Goal: Information Seeking & Learning: Check status

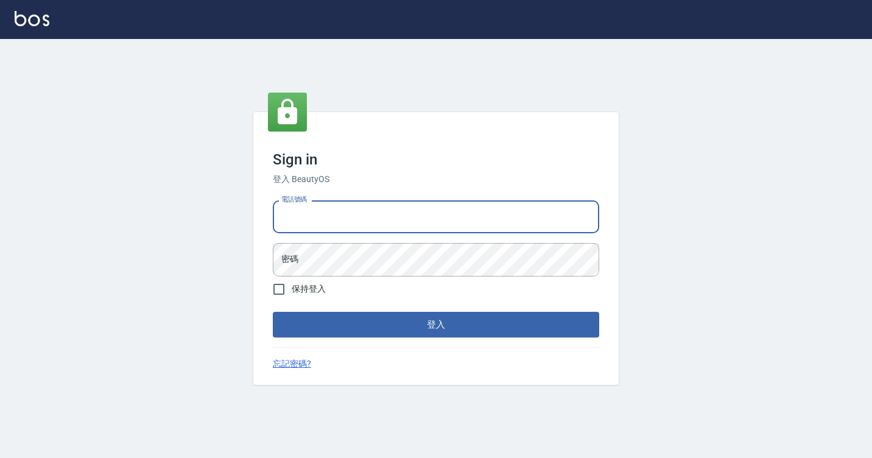
click at [354, 206] on input "電話號碼" at bounding box center [436, 216] width 326 height 33
type input "7812080"
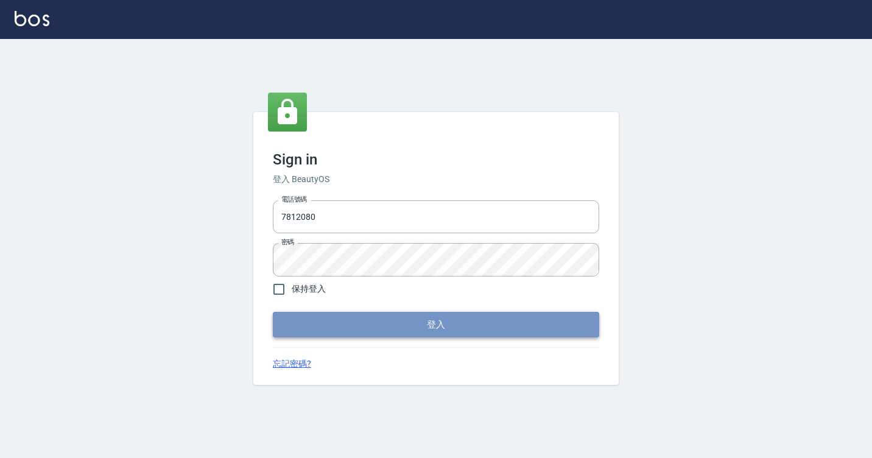
click at [331, 324] on button "登入" at bounding box center [436, 325] width 326 height 26
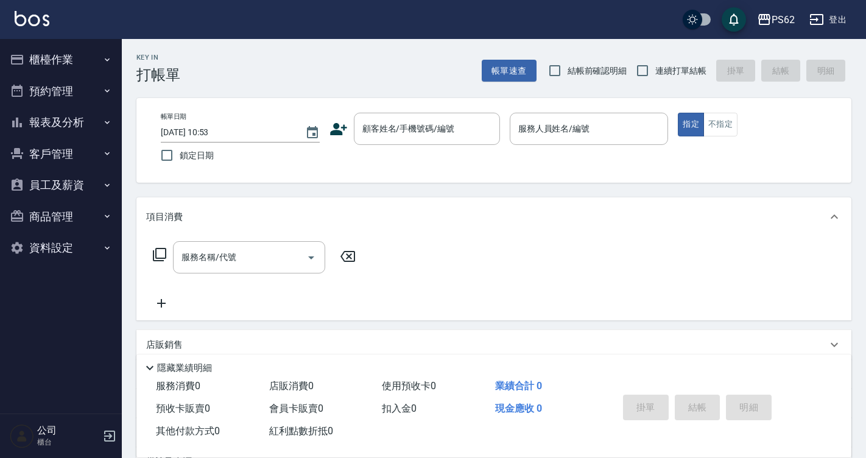
click at [48, 65] on button "櫃檯作業" at bounding box center [61, 60] width 112 height 32
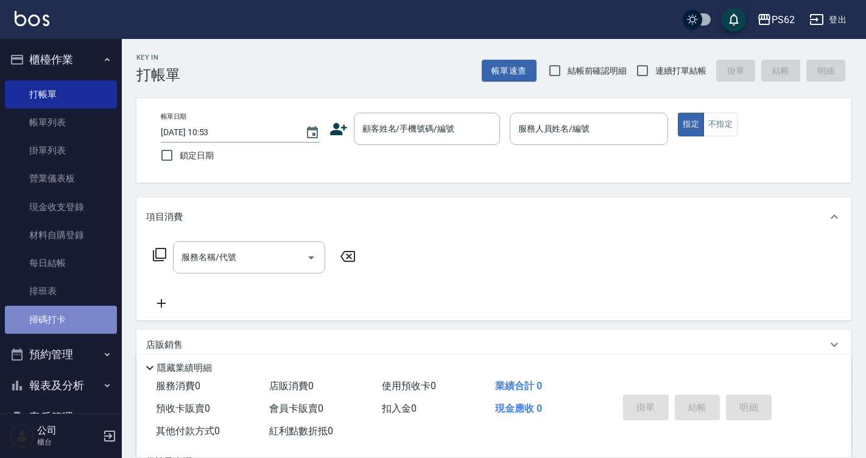
click at [67, 323] on link "掃碼打卡" at bounding box center [61, 320] width 112 height 28
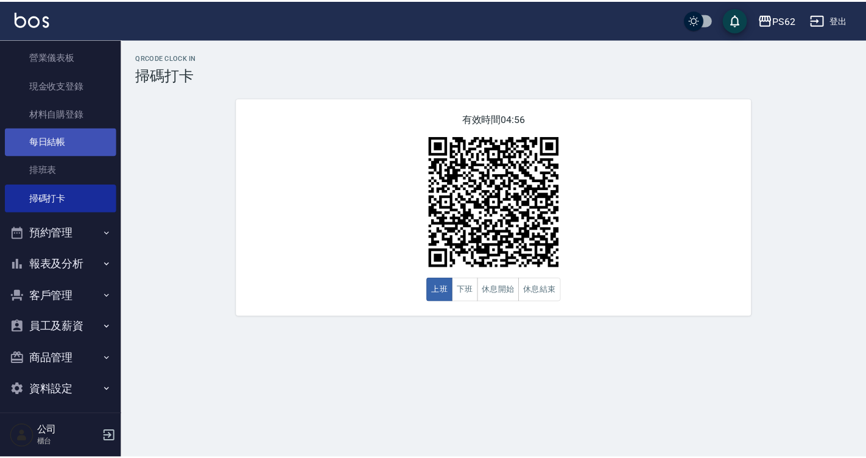
scroll to position [128, 0]
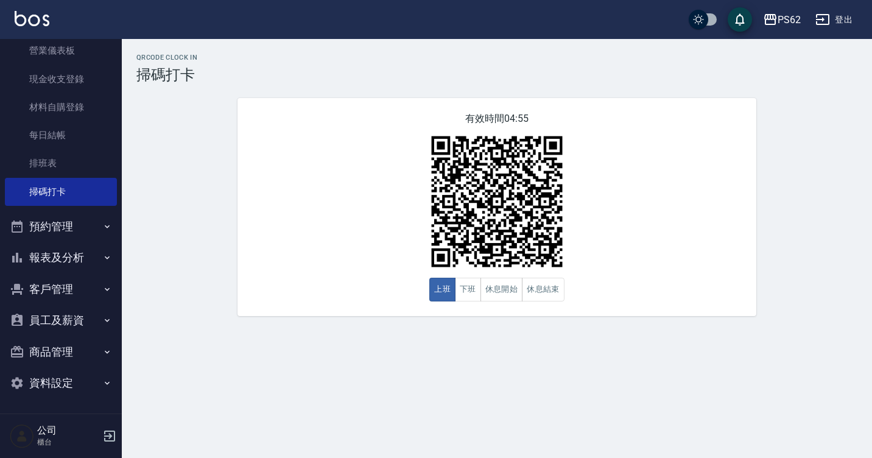
click at [35, 262] on button "報表及分析" at bounding box center [61, 258] width 112 height 32
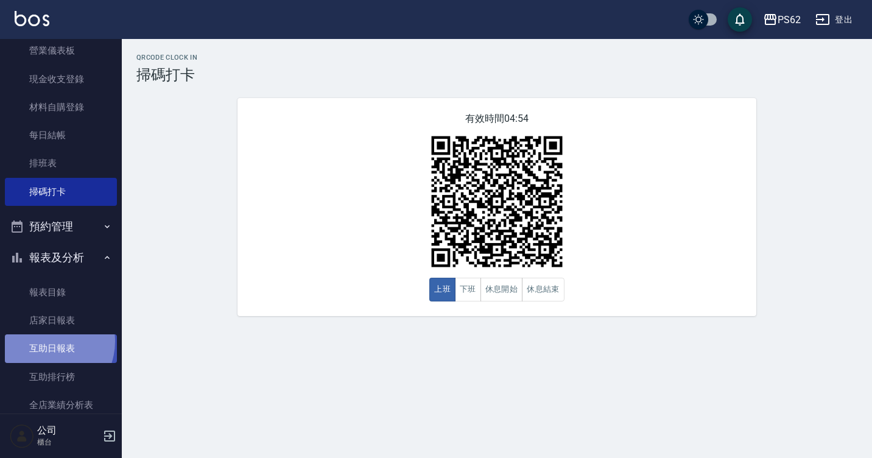
click at [44, 341] on link "互助日報表" at bounding box center [61, 348] width 112 height 28
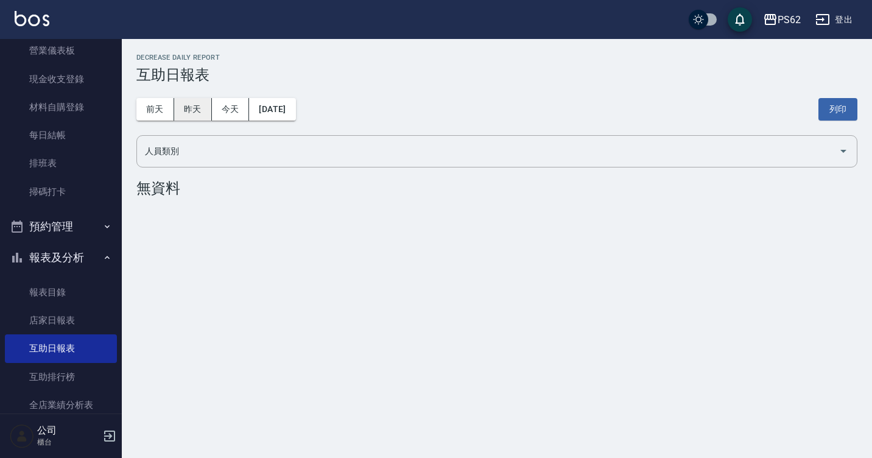
click at [183, 108] on button "昨天" at bounding box center [193, 109] width 38 height 23
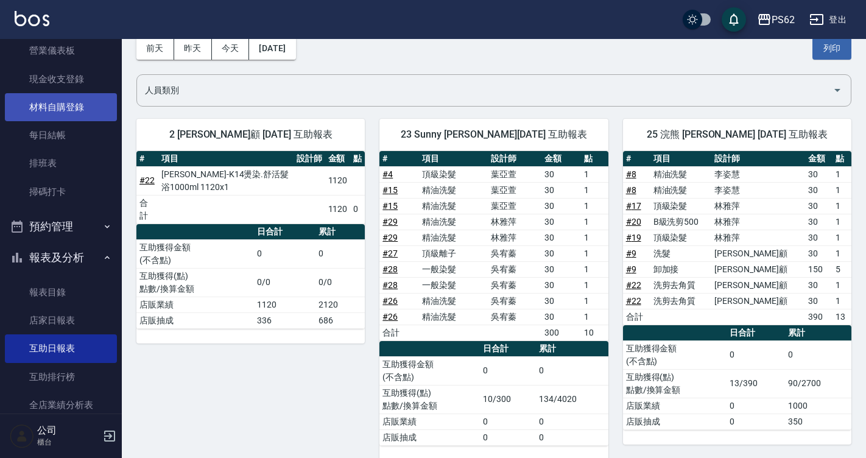
scroll to position [67, 0]
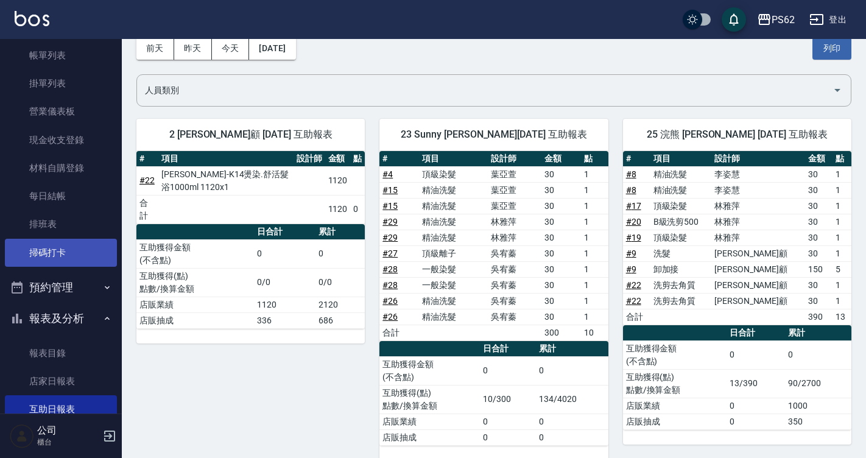
click at [43, 257] on link "掃碼打卡" at bounding box center [61, 253] width 112 height 28
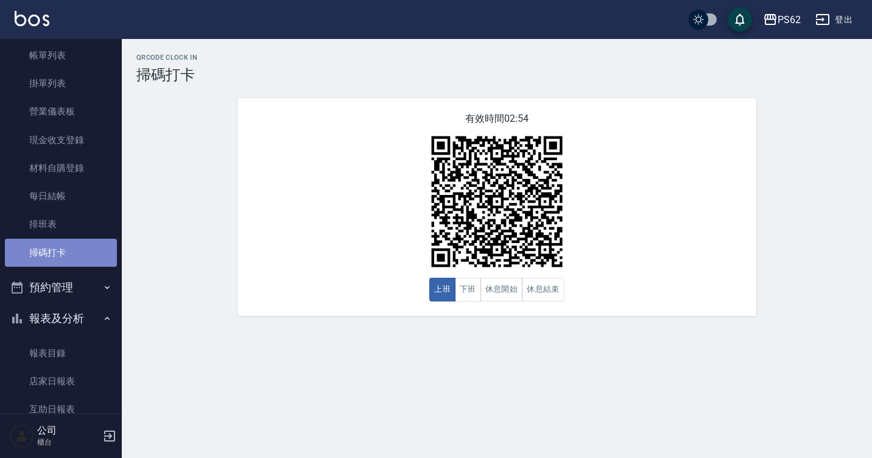
click at [76, 245] on link "掃碼打卡" at bounding box center [61, 253] width 112 height 28
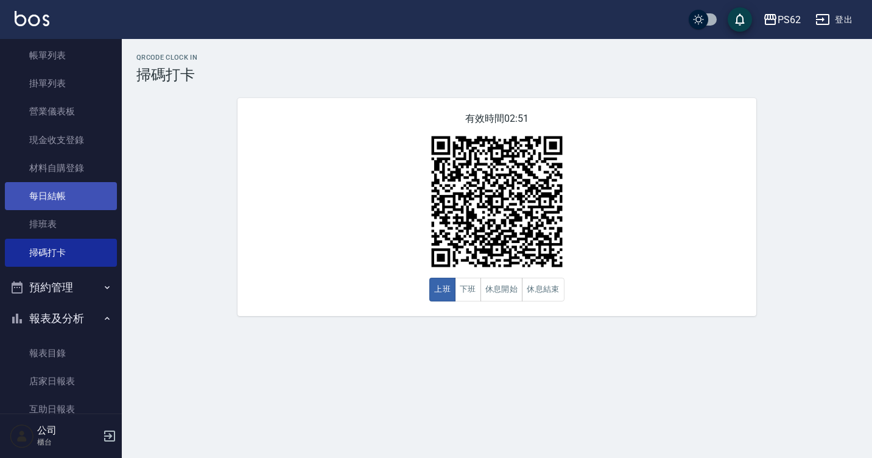
click at [19, 189] on link "每日結帳" at bounding box center [61, 196] width 112 height 28
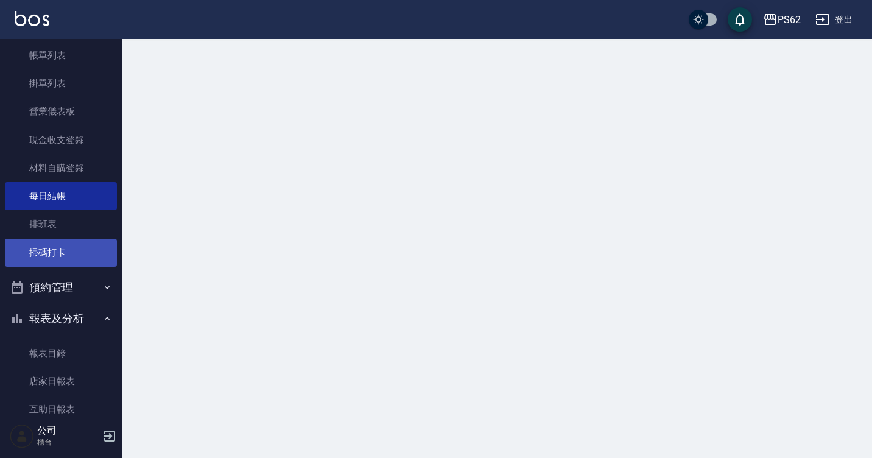
click at [26, 254] on link "掃碼打卡" at bounding box center [61, 253] width 112 height 28
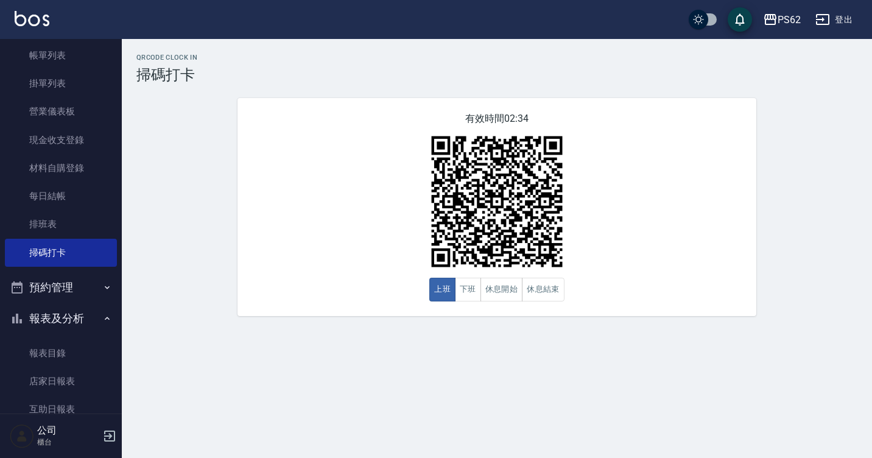
drag, startPoint x: 0, startPoint y: 19, endPoint x: 183, endPoint y: 142, distance: 221.0
click at [183, 142] on div "QRcode Clock In 掃碼打卡 有效時間 02:34 上班 下班 休息開始 休息結束" at bounding box center [497, 185] width 750 height 262
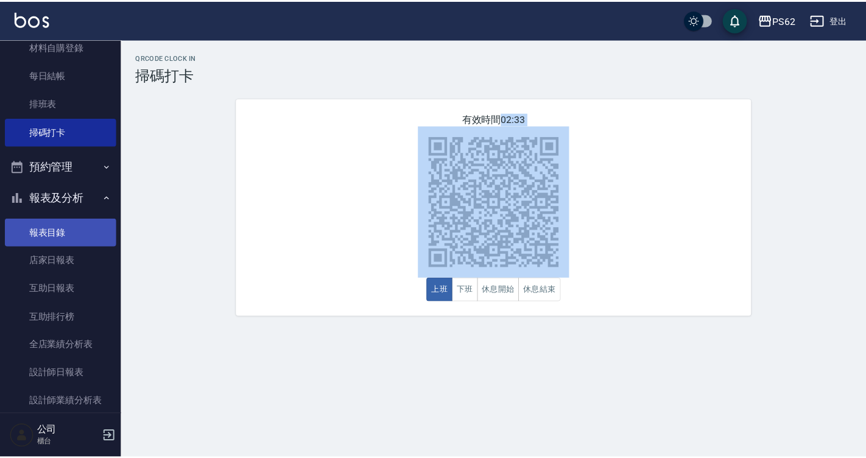
scroll to position [189, 0]
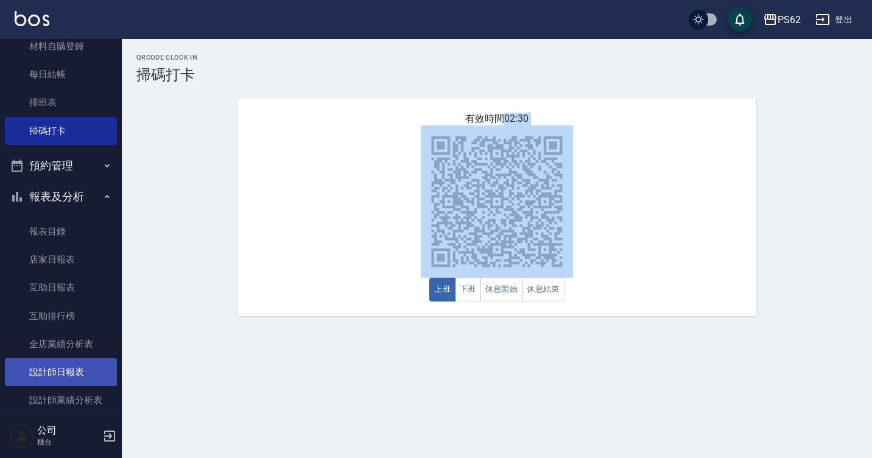
click at [76, 370] on link "設計師日報表" at bounding box center [61, 372] width 112 height 28
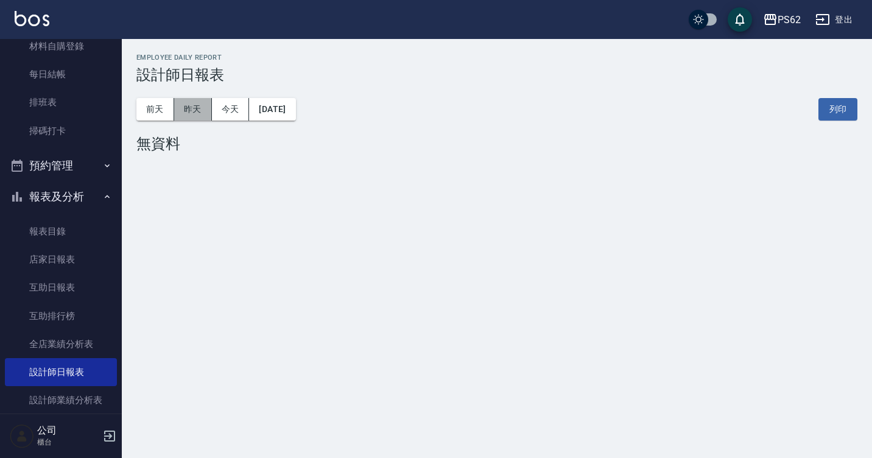
click at [202, 118] on button "昨天" at bounding box center [193, 109] width 38 height 23
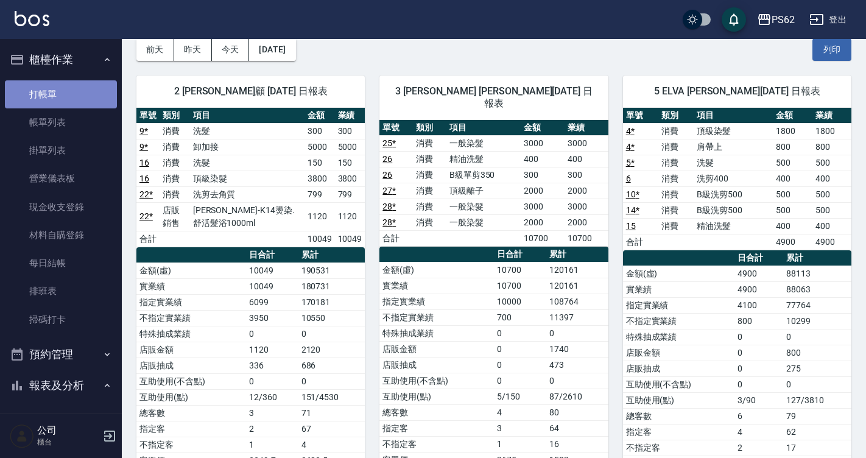
click at [61, 96] on link "打帳單" at bounding box center [61, 94] width 112 height 28
